Goal: Task Accomplishment & Management: Use online tool/utility

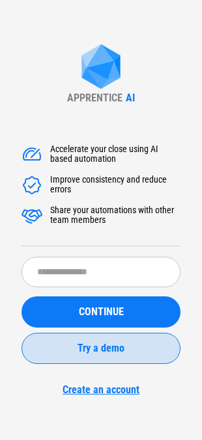
click at [118, 347] on span "Try a demo" at bounding box center [100, 348] width 47 height 10
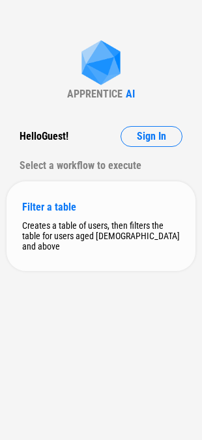
click at [60, 203] on div "Filter a table" at bounding box center [100, 207] width 157 height 12
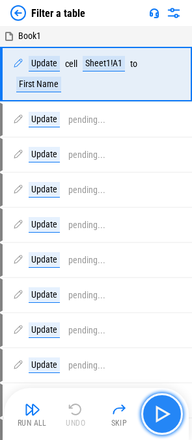
click at [166, 414] on img "button" at bounding box center [162, 414] width 21 height 21
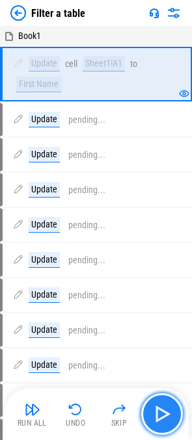
click at [165, 414] on img "button" at bounding box center [162, 414] width 21 height 21
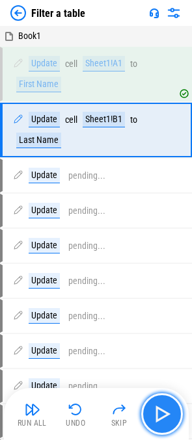
click at [165, 414] on img "button" at bounding box center [162, 414] width 21 height 21
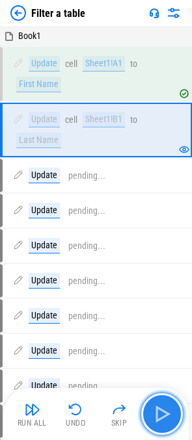
click at [165, 415] on img "button" at bounding box center [162, 414] width 21 height 21
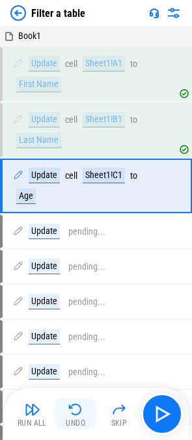
click at [77, 418] on button "Undo" at bounding box center [76, 414] width 42 height 31
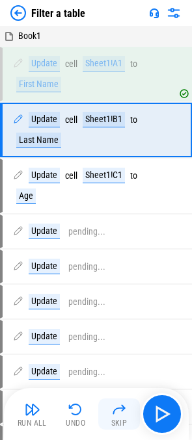
click at [113, 418] on button "Skip" at bounding box center [119, 414] width 42 height 31
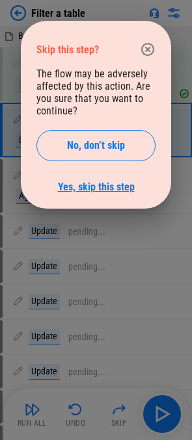
click at [132, 182] on link "Yes, skip this step" at bounding box center [96, 187] width 77 height 12
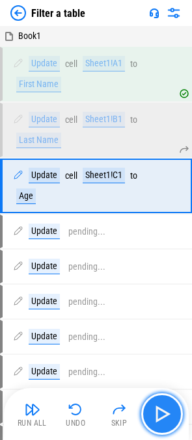
click at [165, 410] on img "button" at bounding box center [162, 414] width 21 height 21
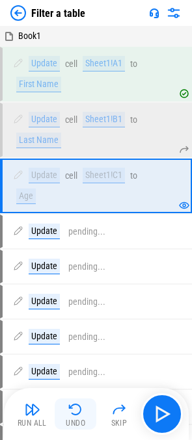
click at [83, 418] on button "Undo" at bounding box center [76, 414] width 42 height 31
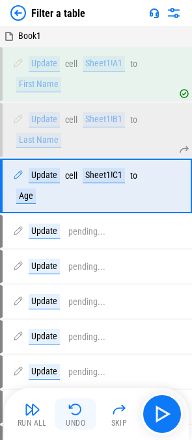
click at [83, 418] on button "Undo" at bounding box center [76, 414] width 42 height 31
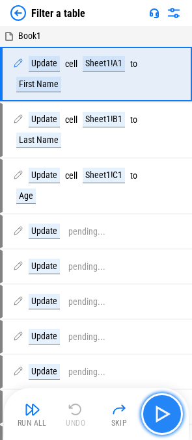
click at [173, 419] on button "button" at bounding box center [162, 415] width 42 height 42
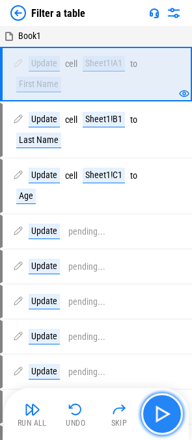
click at [167, 420] on img "button" at bounding box center [162, 414] width 21 height 21
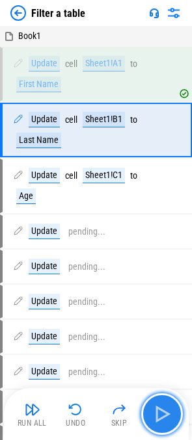
click at [170, 425] on button "button" at bounding box center [162, 415] width 42 height 42
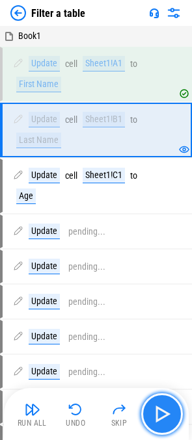
click at [170, 425] on button "button" at bounding box center [162, 415] width 42 height 42
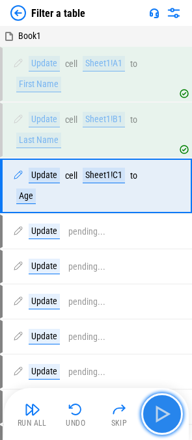
click at [160, 416] on img "button" at bounding box center [162, 414] width 21 height 21
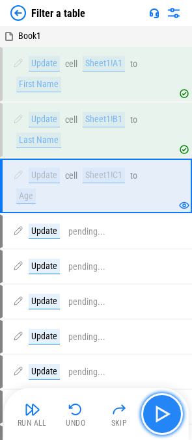
click at [159, 416] on img "button" at bounding box center [162, 414] width 21 height 21
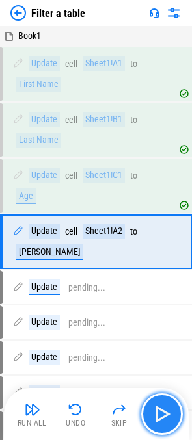
click at [161, 413] on img "button" at bounding box center [162, 414] width 21 height 21
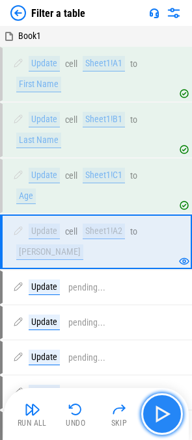
click at [163, 411] on img "button" at bounding box center [162, 414] width 21 height 21
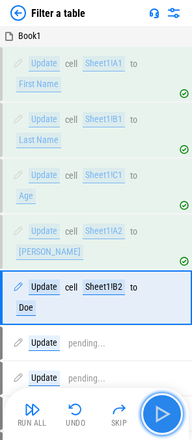
click at [163, 411] on img "button" at bounding box center [162, 414] width 21 height 21
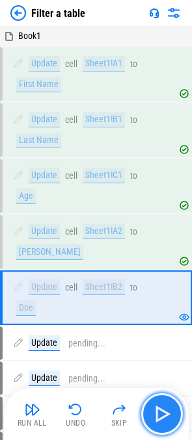
click at [163, 415] on img "button" at bounding box center [162, 414] width 21 height 21
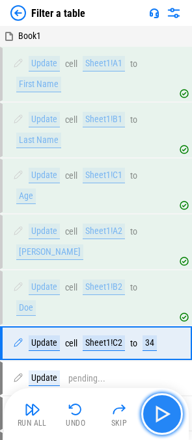
click at [165, 418] on img "button" at bounding box center [162, 414] width 21 height 21
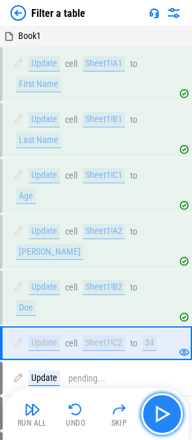
click at [165, 418] on img "button" at bounding box center [162, 414] width 21 height 21
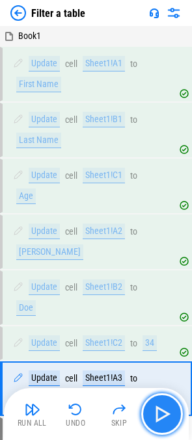
click at [166, 420] on img "button" at bounding box center [162, 414] width 21 height 21
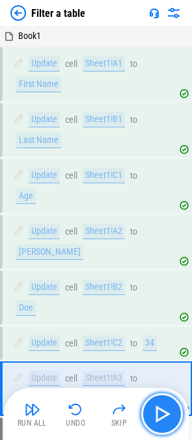
click at [166, 420] on img "button" at bounding box center [162, 414] width 21 height 21
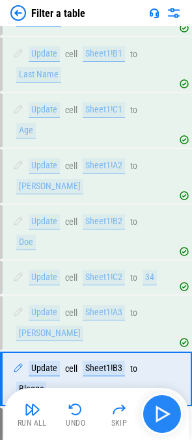
scroll to position [163, 0]
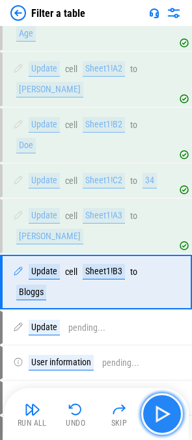
click at [166, 420] on img "button" at bounding box center [162, 414] width 21 height 21
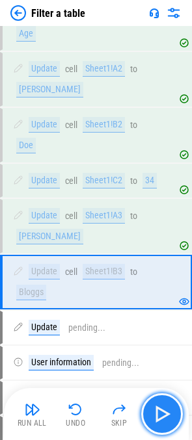
click at [166, 420] on img "button" at bounding box center [162, 414] width 21 height 21
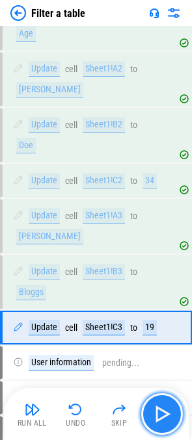
click at [168, 424] on img "button" at bounding box center [162, 414] width 21 height 21
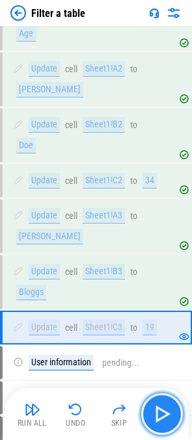
click at [168, 428] on button "button" at bounding box center [162, 415] width 42 height 42
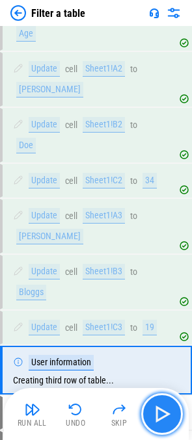
click at [168, 430] on button "button" at bounding box center [162, 415] width 42 height 42
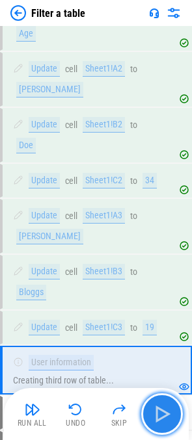
click at [164, 414] on img "button" at bounding box center [162, 414] width 21 height 21
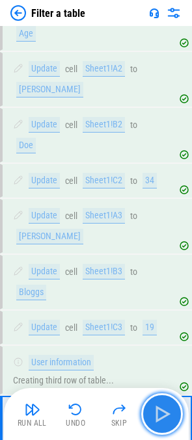
click at [164, 414] on img "button" at bounding box center [162, 414] width 21 height 21
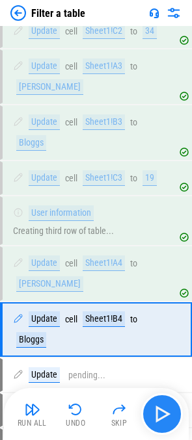
scroll to position [339, 0]
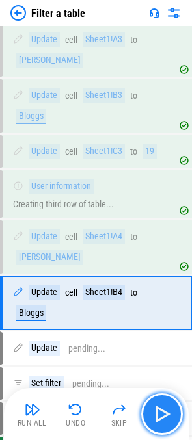
click at [164, 414] on img "button" at bounding box center [162, 414] width 21 height 21
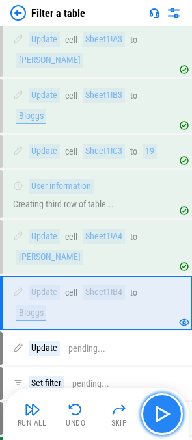
click at [164, 414] on img "button" at bounding box center [162, 414] width 21 height 21
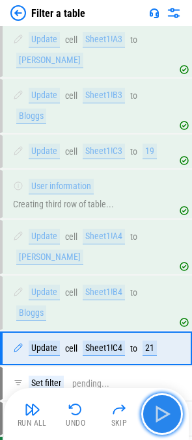
click at [164, 414] on img "button" at bounding box center [162, 414] width 21 height 21
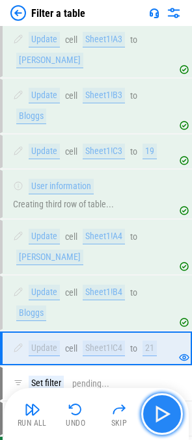
click at [167, 418] on img "button" at bounding box center [162, 414] width 21 height 21
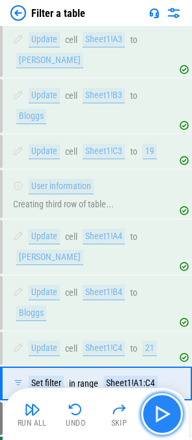
click at [167, 418] on img "button" at bounding box center [162, 414] width 21 height 21
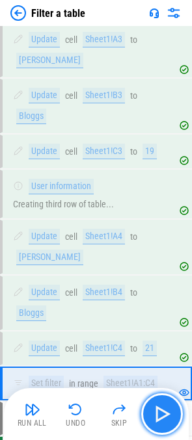
click at [167, 418] on img "button" at bounding box center [162, 414] width 21 height 21
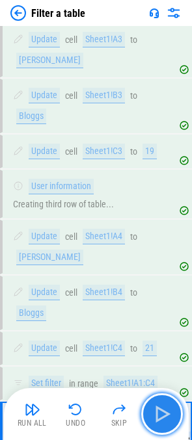
click at [157, 418] on img "button" at bounding box center [162, 414] width 21 height 21
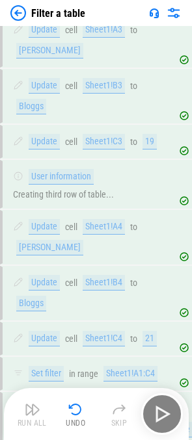
scroll to position [365, 0]
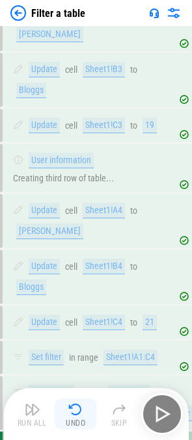
click at [72, 414] on img "button" at bounding box center [76, 410] width 16 height 16
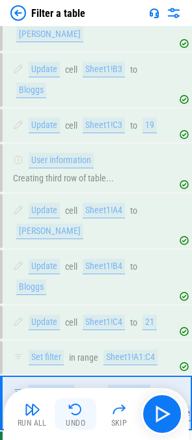
click at [72, 414] on img "button" at bounding box center [76, 410] width 16 height 16
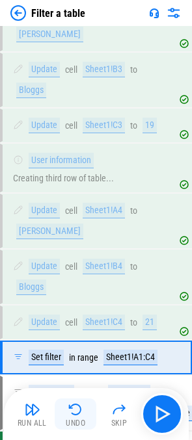
click at [72, 414] on img "button" at bounding box center [76, 410] width 16 height 16
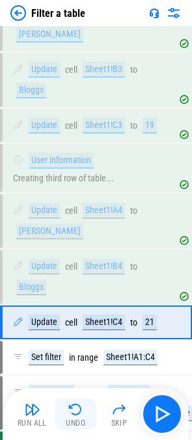
click at [74, 412] on img "button" at bounding box center [76, 410] width 16 height 16
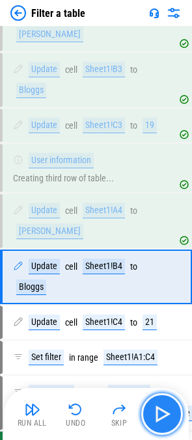
click at [157, 411] on img "button" at bounding box center [162, 414] width 21 height 21
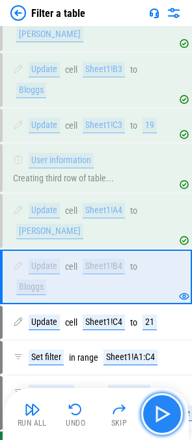
click at [157, 411] on img "button" at bounding box center [162, 414] width 21 height 21
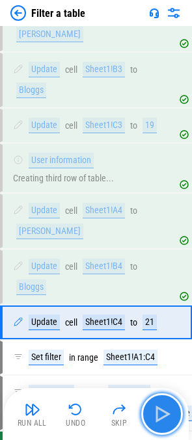
click at [157, 412] on img "button" at bounding box center [162, 414] width 21 height 21
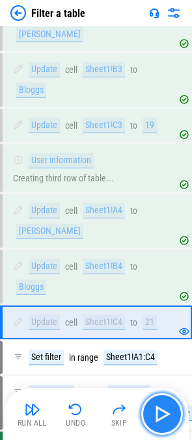
click at [157, 412] on img "button" at bounding box center [162, 414] width 21 height 21
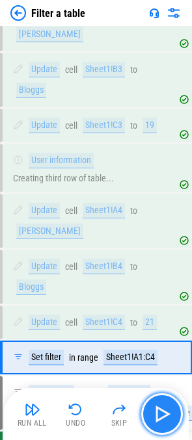
click at [170, 416] on img "button" at bounding box center [162, 414] width 21 height 21
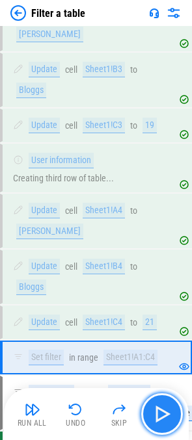
click at [167, 417] on img "button" at bounding box center [162, 414] width 21 height 21
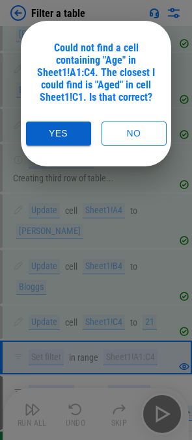
click at [66, 131] on button "Yes" at bounding box center [58, 134] width 65 height 24
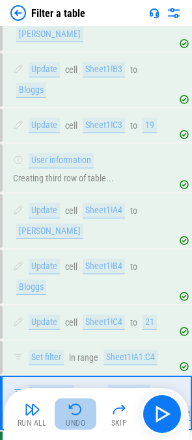
click at [75, 420] on div "Undo" at bounding box center [76, 424] width 20 height 8
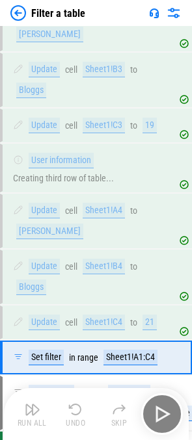
click at [75, 420] on div "Undo" at bounding box center [76, 424] width 20 height 8
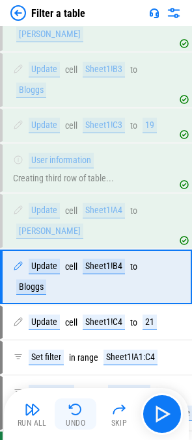
click at [75, 420] on div "Undo" at bounding box center [76, 424] width 20 height 8
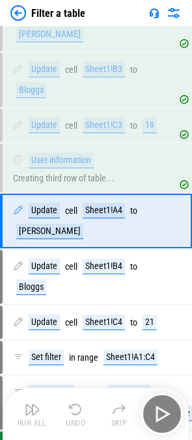
click at [75, 420] on div "Undo" at bounding box center [76, 424] width 20 height 8
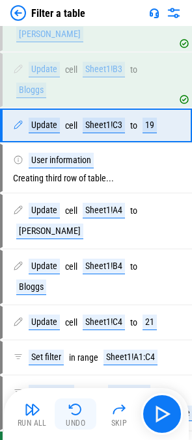
click at [75, 420] on div "Undo" at bounding box center [76, 424] width 20 height 8
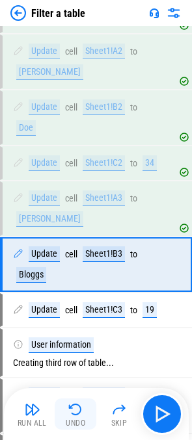
scroll to position [163, 0]
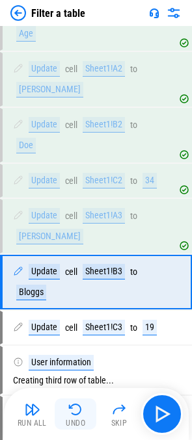
click at [75, 420] on div "Undo" at bounding box center [76, 424] width 20 height 8
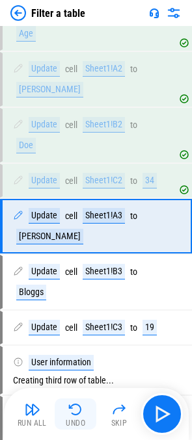
click at [75, 420] on div "Undo" at bounding box center [76, 424] width 20 height 8
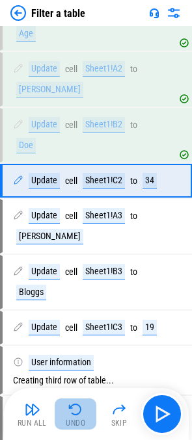
click at [75, 420] on div "Undo" at bounding box center [76, 424] width 20 height 8
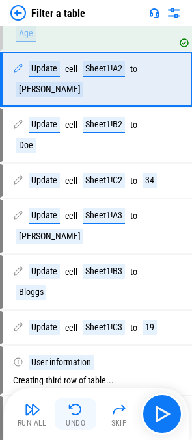
click at [75, 420] on div "Undo" at bounding box center [76, 424] width 20 height 8
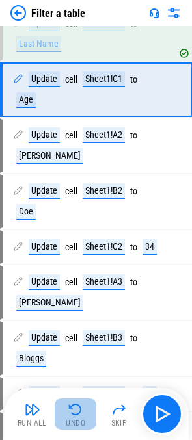
click at [75, 420] on div "Undo" at bounding box center [76, 424] width 20 height 8
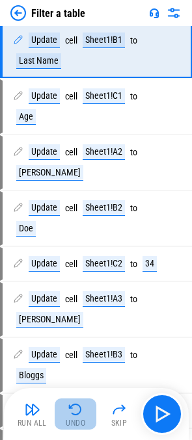
click at [75, 420] on div "Undo" at bounding box center [76, 424] width 20 height 8
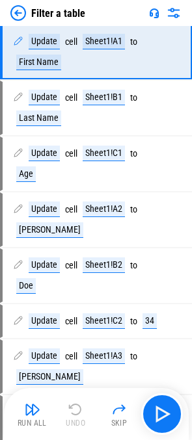
scroll to position [0, 0]
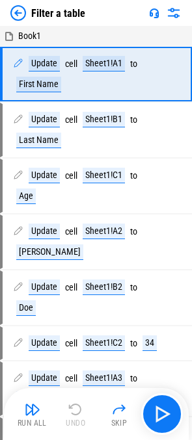
click at [75, 420] on div "Run All Undo Skip" at bounding box center [98, 415] width 172 height 42
click at [31, 405] on img "button" at bounding box center [33, 410] width 16 height 16
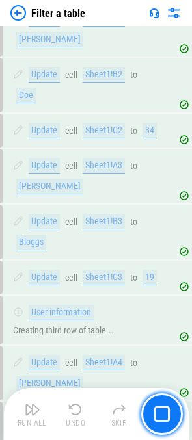
scroll to position [281, 0]
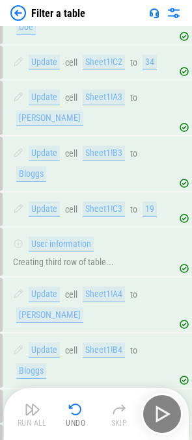
click at [172, 12] on img at bounding box center [174, 13] width 16 height 16
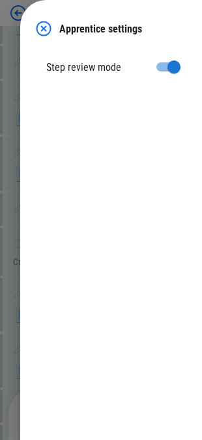
click at [44, 28] on img at bounding box center [44, 29] width 16 height 16
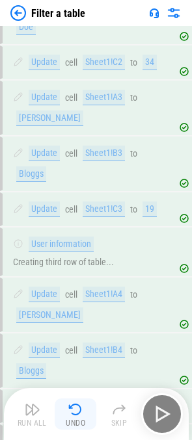
click at [72, 415] on img "button" at bounding box center [76, 410] width 16 height 16
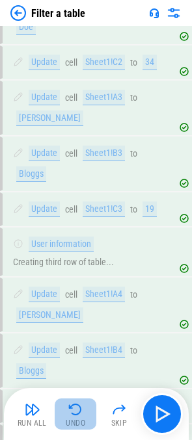
scroll to position [351, 0]
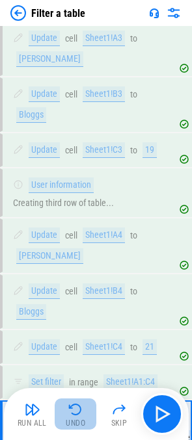
click at [72, 415] on img "button" at bounding box center [76, 410] width 16 height 16
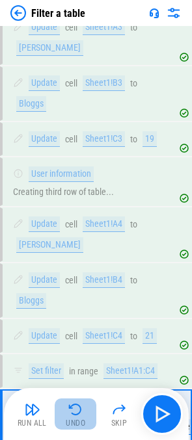
click at [72, 415] on img "button" at bounding box center [76, 410] width 16 height 16
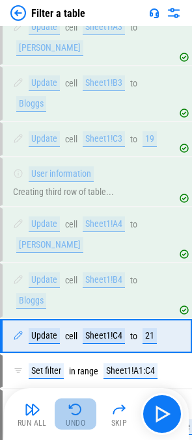
click at [72, 414] on img "button" at bounding box center [76, 410] width 16 height 16
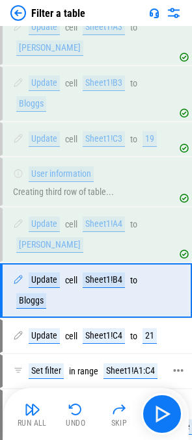
click at [174, 369] on icon at bounding box center [178, 370] width 10 height 3
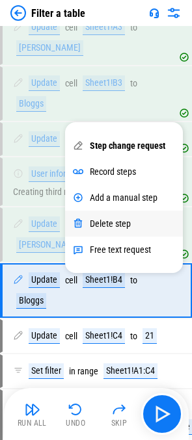
click at [113, 212] on div "Delete step" at bounding box center [124, 224] width 118 height 26
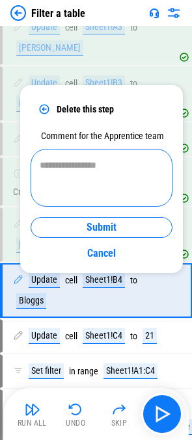
click at [120, 186] on textarea at bounding box center [102, 178] width 124 height 36
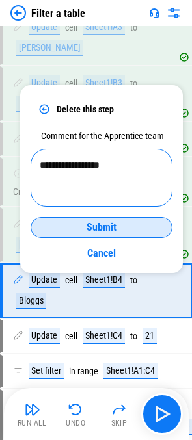
type textarea "**********"
click at [107, 233] on span "Submit" at bounding box center [102, 227] width 30 height 10
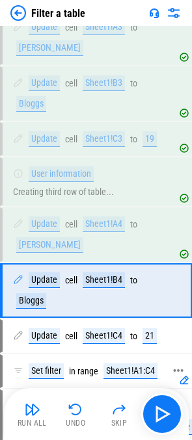
click at [179, 365] on icon at bounding box center [178, 371] width 12 height 12
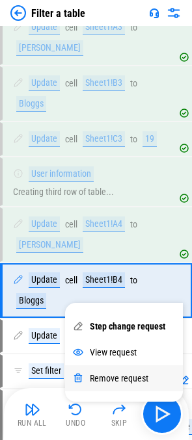
click at [117, 378] on div "Remove request" at bounding box center [119, 378] width 59 height 10
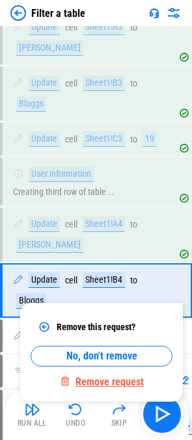
click at [127, 381] on div "Remove request" at bounding box center [109, 382] width 68 height 12
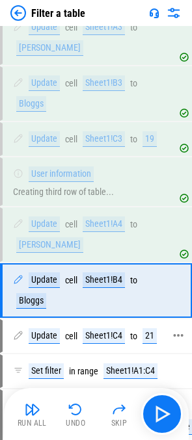
click at [176, 330] on icon at bounding box center [178, 336] width 12 height 12
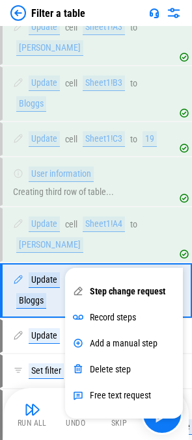
click at [20, 13] on img at bounding box center [18, 13] width 16 height 16
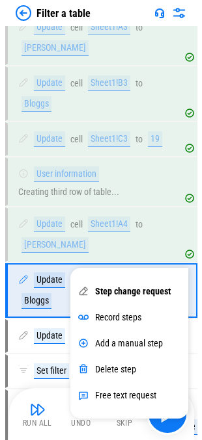
scroll to position [0, 0]
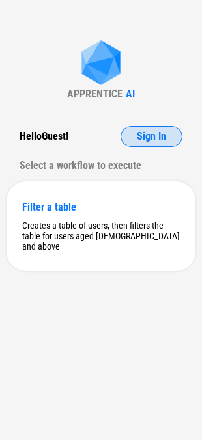
click at [159, 131] on span "Sign In" at bounding box center [151, 136] width 29 height 10
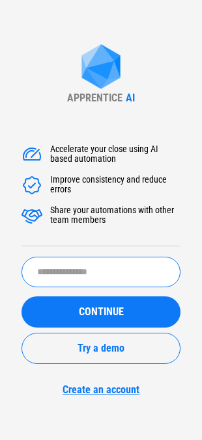
click at [88, 268] on input "text" at bounding box center [100, 272] width 159 height 31
click at [39, 273] on input "*****" at bounding box center [100, 272] width 159 height 31
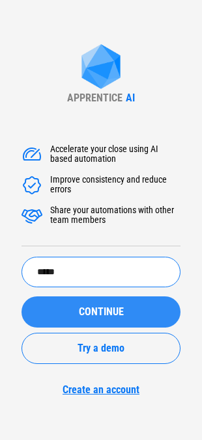
type input "*****"
click at [122, 310] on span "CONTINUE" at bounding box center [101, 312] width 45 height 10
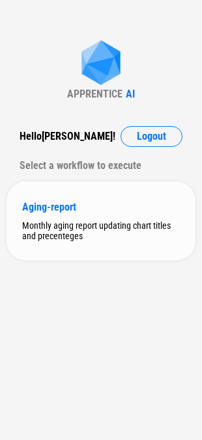
click at [65, 213] on div "Aging-report" at bounding box center [100, 207] width 157 height 12
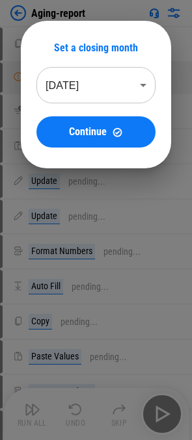
click at [142, 85] on body "Aging-report Copy pending... Manual Change Required pending... Remove filter pe…" at bounding box center [96, 220] width 192 height 440
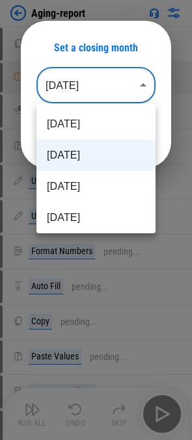
click at [102, 85] on div at bounding box center [96, 220] width 192 height 440
click at [142, 87] on body "Aging-report Copy pending... Manual Change Required pending... Remove filter pe…" at bounding box center [96, 220] width 192 height 440
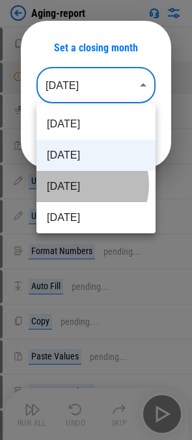
click at [79, 185] on li "Jul 2025" at bounding box center [95, 186] width 119 height 31
type input "********"
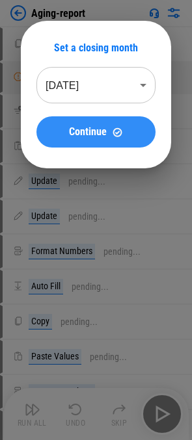
click at [88, 130] on span "Continue" at bounding box center [88, 132] width 38 height 10
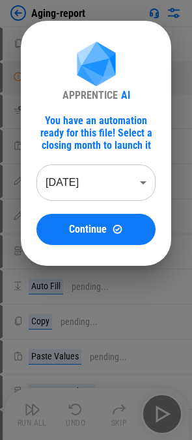
click at [142, 179] on body "Aging-report Copy pending... Manual Change Required pending... Remove filter pe…" at bounding box center [96, 220] width 192 height 440
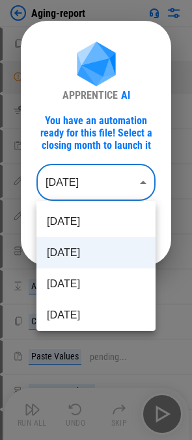
click at [84, 252] on li "Aug 2025" at bounding box center [95, 252] width 119 height 31
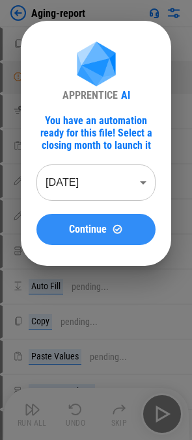
click at [101, 235] on button "Continue" at bounding box center [95, 229] width 119 height 31
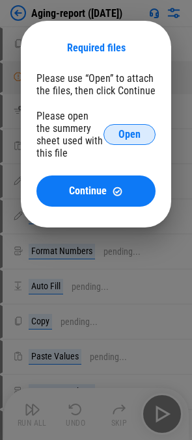
click at [127, 135] on span "Open" at bounding box center [129, 134] width 22 height 10
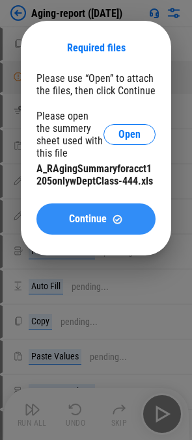
click at [80, 221] on span "Continue" at bounding box center [88, 219] width 38 height 10
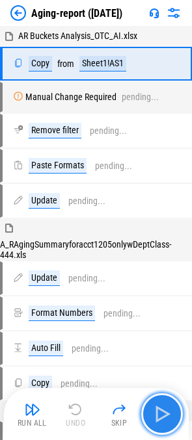
click at [163, 412] on img "button" at bounding box center [162, 414] width 21 height 21
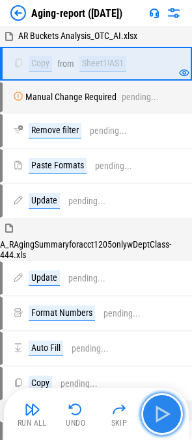
click at [167, 420] on img "button" at bounding box center [162, 414] width 21 height 21
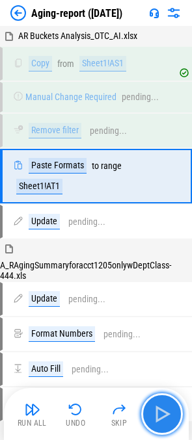
click at [167, 423] on img "button" at bounding box center [162, 414] width 21 height 21
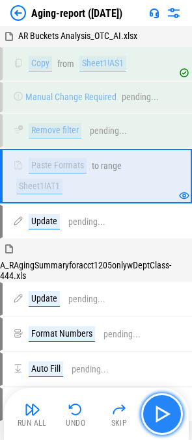
click at [167, 427] on button "button" at bounding box center [162, 415] width 42 height 42
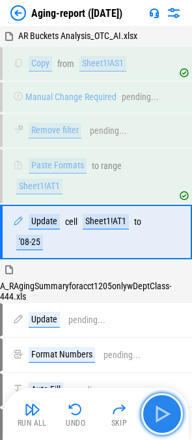
click at [168, 431] on button "button" at bounding box center [162, 415] width 42 height 42
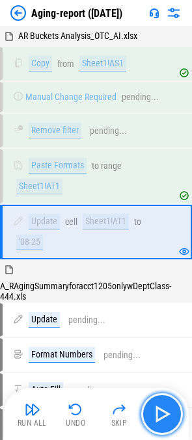
click at [163, 418] on img "button" at bounding box center [162, 414] width 21 height 21
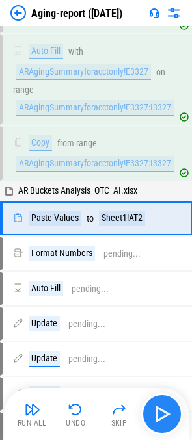
scroll to position [423, 0]
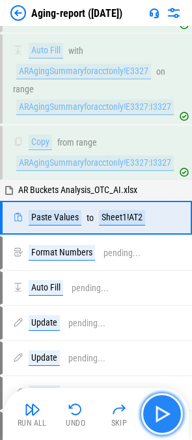
click at [161, 420] on img "button" at bounding box center [162, 414] width 21 height 21
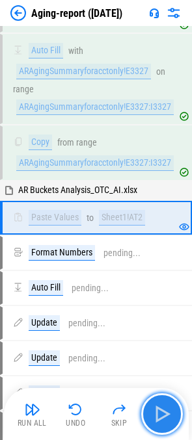
click at [161, 420] on img "button" at bounding box center [162, 414] width 21 height 21
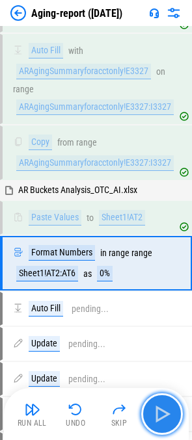
click at [161, 418] on img "button" at bounding box center [162, 414] width 21 height 21
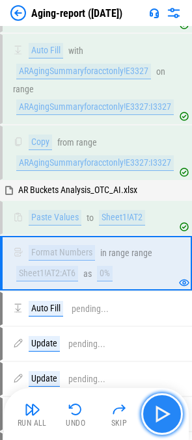
click at [161, 418] on img "button" at bounding box center [162, 414] width 21 height 21
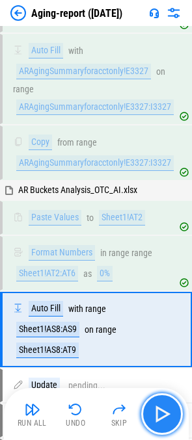
click at [161, 418] on img "button" at bounding box center [162, 414] width 21 height 21
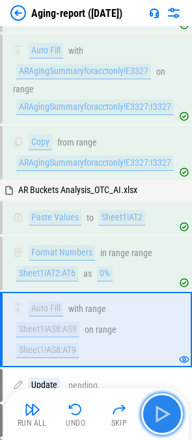
click at [161, 418] on img "button" at bounding box center [162, 414] width 21 height 21
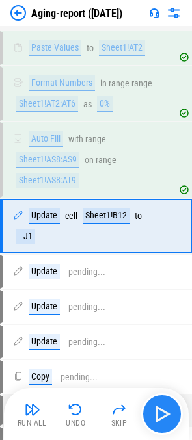
scroll to position [601, 0]
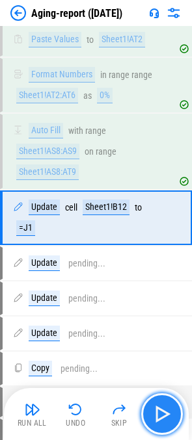
click at [160, 418] on img "button" at bounding box center [162, 414] width 21 height 21
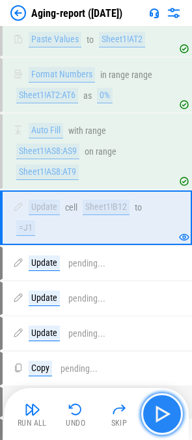
click at [160, 418] on img "button" at bounding box center [162, 414] width 21 height 21
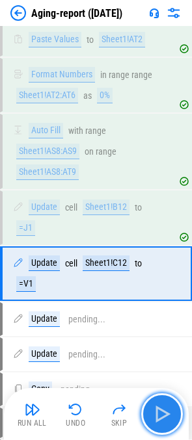
click at [160, 418] on img "button" at bounding box center [162, 414] width 21 height 21
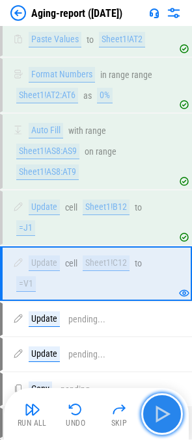
click at [160, 418] on img "button" at bounding box center [162, 414] width 21 height 21
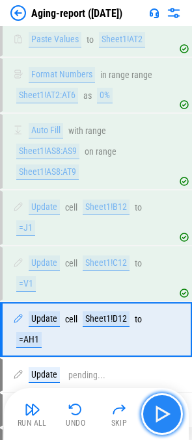
click at [160, 418] on img "button" at bounding box center [162, 414] width 21 height 21
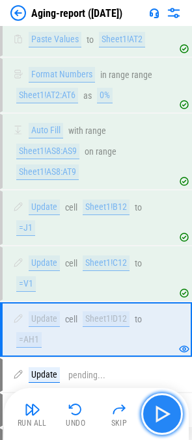
click at [160, 418] on img "button" at bounding box center [162, 414] width 21 height 21
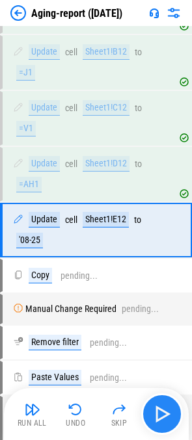
scroll to position [769, 0]
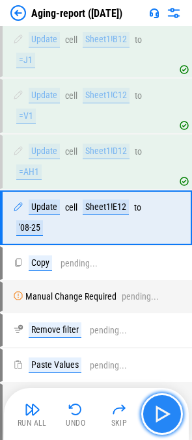
click at [160, 418] on img "button" at bounding box center [162, 414] width 21 height 21
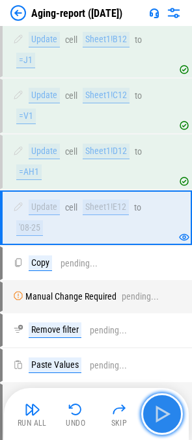
click at [159, 416] on img "button" at bounding box center [162, 414] width 21 height 21
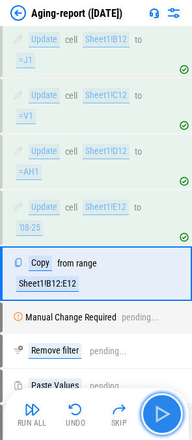
click at [159, 416] on img "button" at bounding box center [162, 414] width 21 height 21
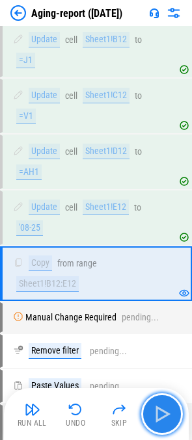
click at [159, 416] on img "button" at bounding box center [162, 414] width 21 height 21
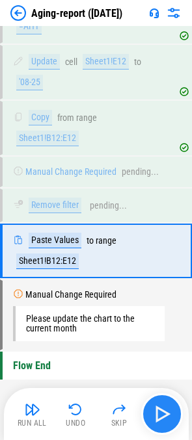
scroll to position [922, 0]
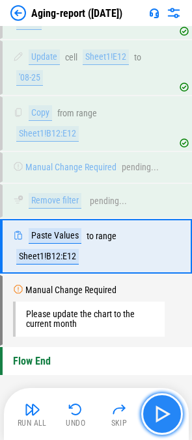
click at [159, 416] on img "button" at bounding box center [162, 414] width 21 height 21
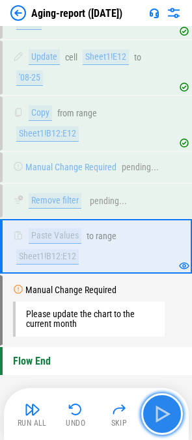
click at [159, 416] on img "button" at bounding box center [162, 414] width 21 height 21
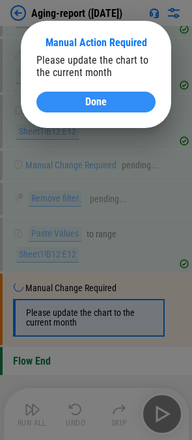
click at [95, 101] on span "Done" at bounding box center [95, 102] width 21 height 10
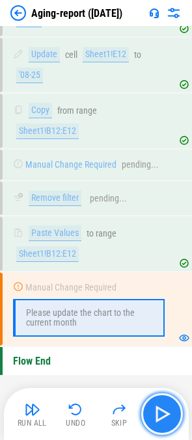
click at [162, 408] on img "button" at bounding box center [162, 414] width 21 height 21
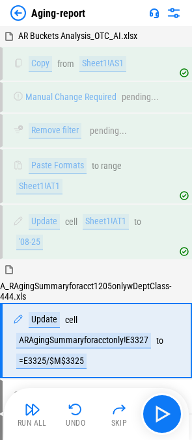
scroll to position [123, 0]
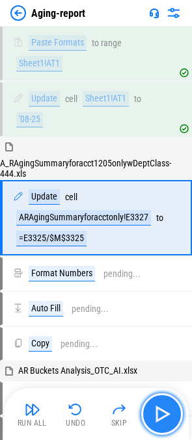
click at [161, 418] on img "button" at bounding box center [162, 414] width 21 height 21
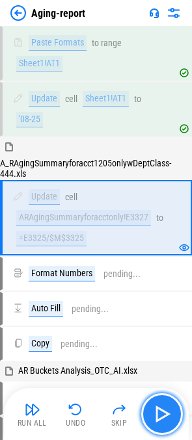
click at [161, 420] on img "button" at bounding box center [162, 414] width 21 height 21
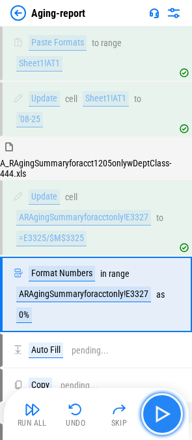
click at [161, 420] on img "button" at bounding box center [162, 414] width 21 height 21
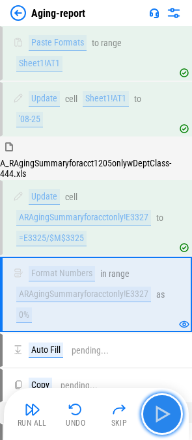
click at [161, 420] on img "button" at bounding box center [162, 414] width 21 height 21
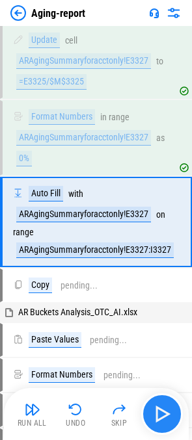
scroll to position [284, 0]
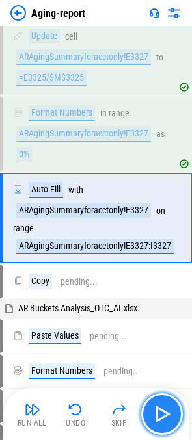
click at [161, 420] on img "button" at bounding box center [162, 414] width 21 height 21
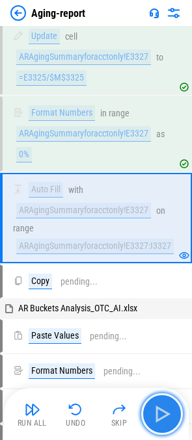
click at [161, 420] on img "button" at bounding box center [162, 414] width 21 height 21
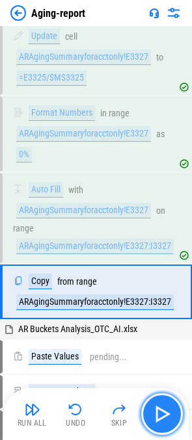
click at [161, 420] on img "button" at bounding box center [162, 414] width 21 height 21
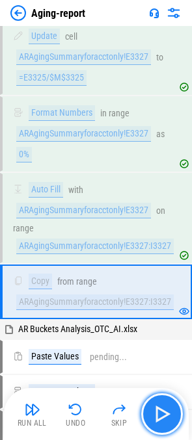
click at [161, 420] on img "button" at bounding box center [162, 414] width 21 height 21
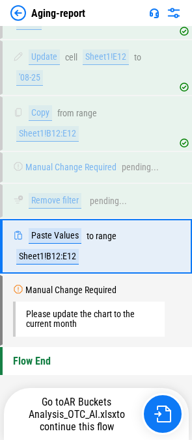
scroll to position [922, 0]
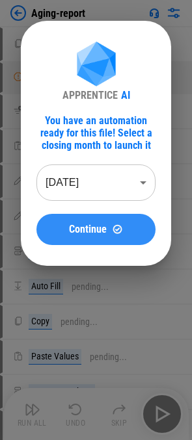
click at [88, 234] on span "Continue" at bounding box center [88, 229] width 38 height 10
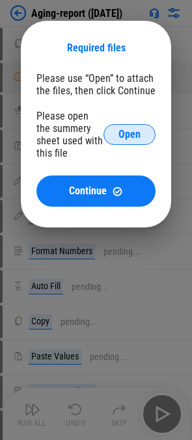
click at [120, 131] on span "Open" at bounding box center [129, 134] width 22 height 10
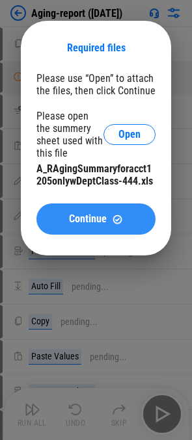
click at [92, 217] on span "Continue" at bounding box center [88, 219] width 38 height 10
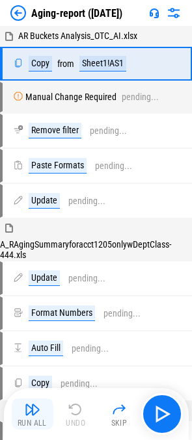
click at [30, 417] on img "button" at bounding box center [33, 410] width 16 height 16
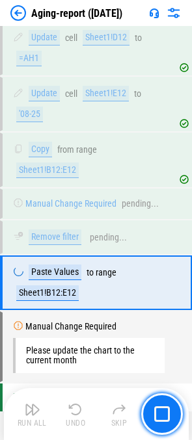
scroll to position [924, 0]
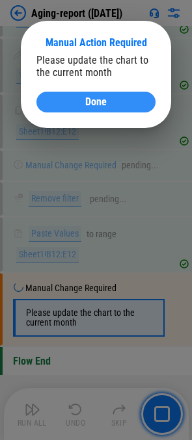
click at [116, 101] on div "Done" at bounding box center [96, 102] width 88 height 10
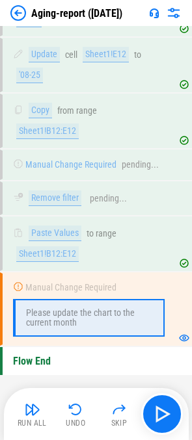
click at [159, 14] on img at bounding box center [154, 13] width 10 height 10
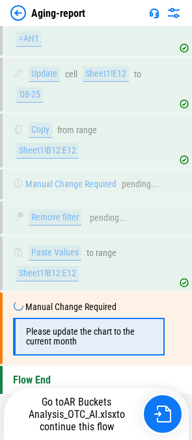
scroll to position [924, 0]
